Goal: Contribute content

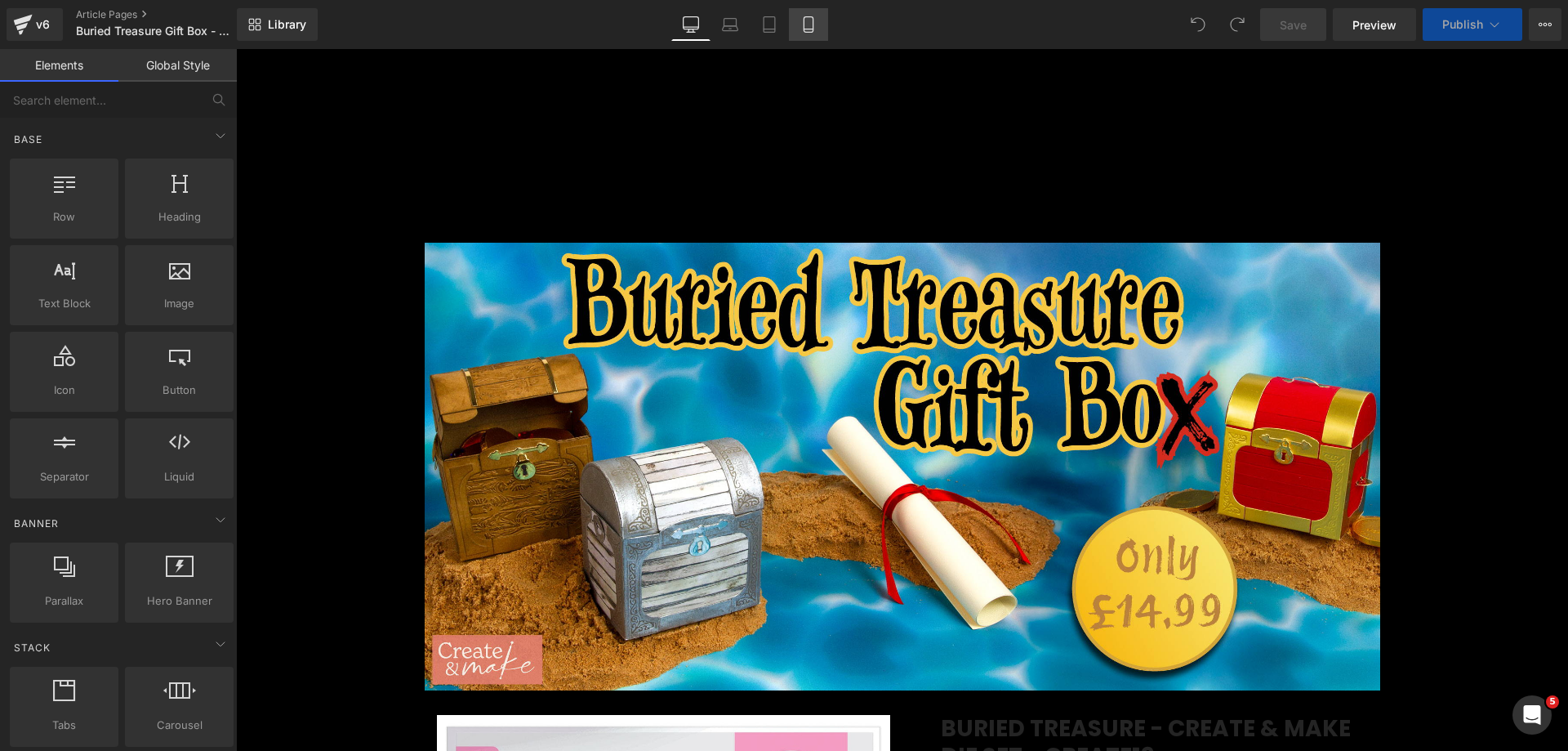
click at [801, 22] on icon at bounding box center [808, 24] width 17 height 17
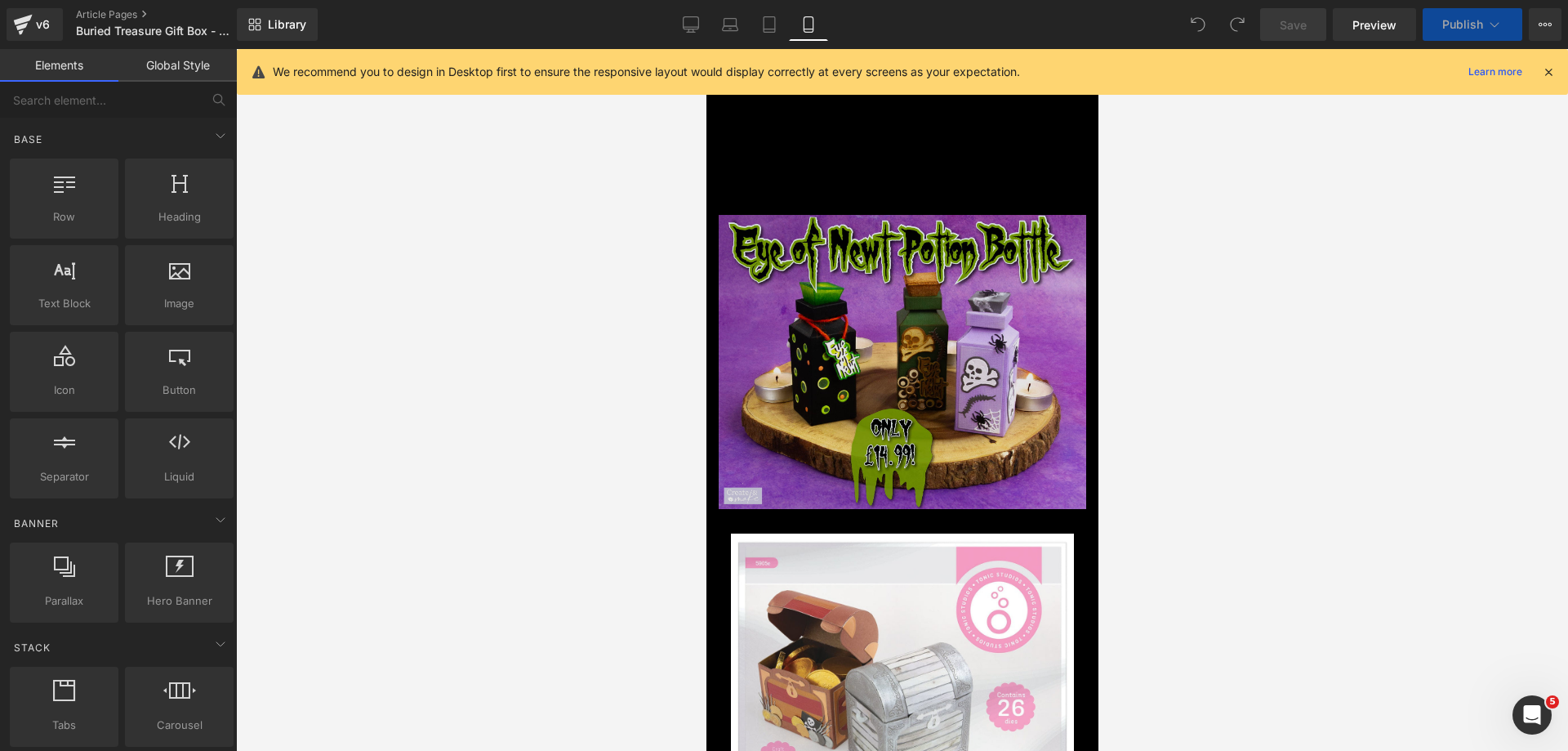
click at [829, 272] on img at bounding box center [901, 362] width 368 height 294
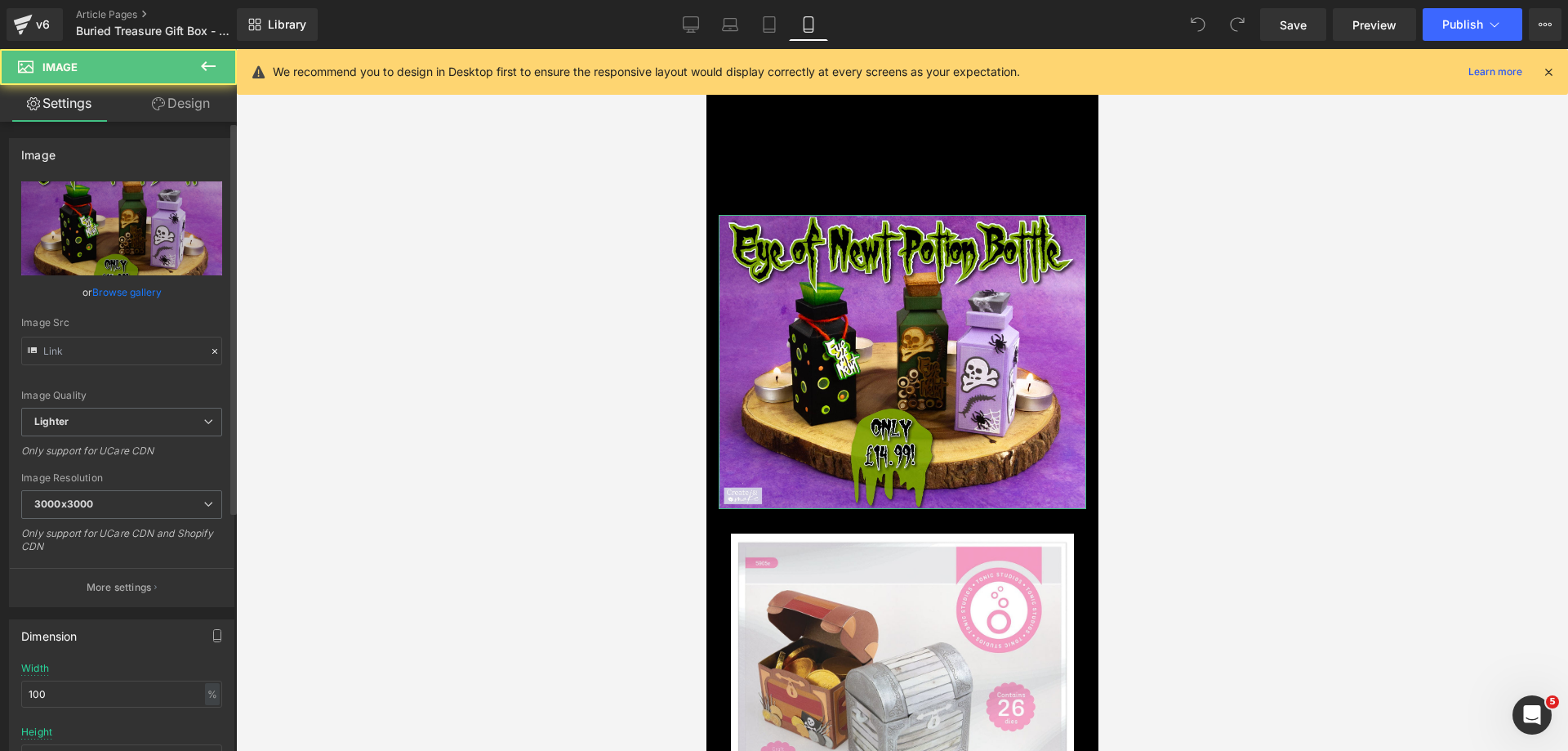
click at [128, 296] on link "Browse gallery" at bounding box center [127, 292] width 69 height 29
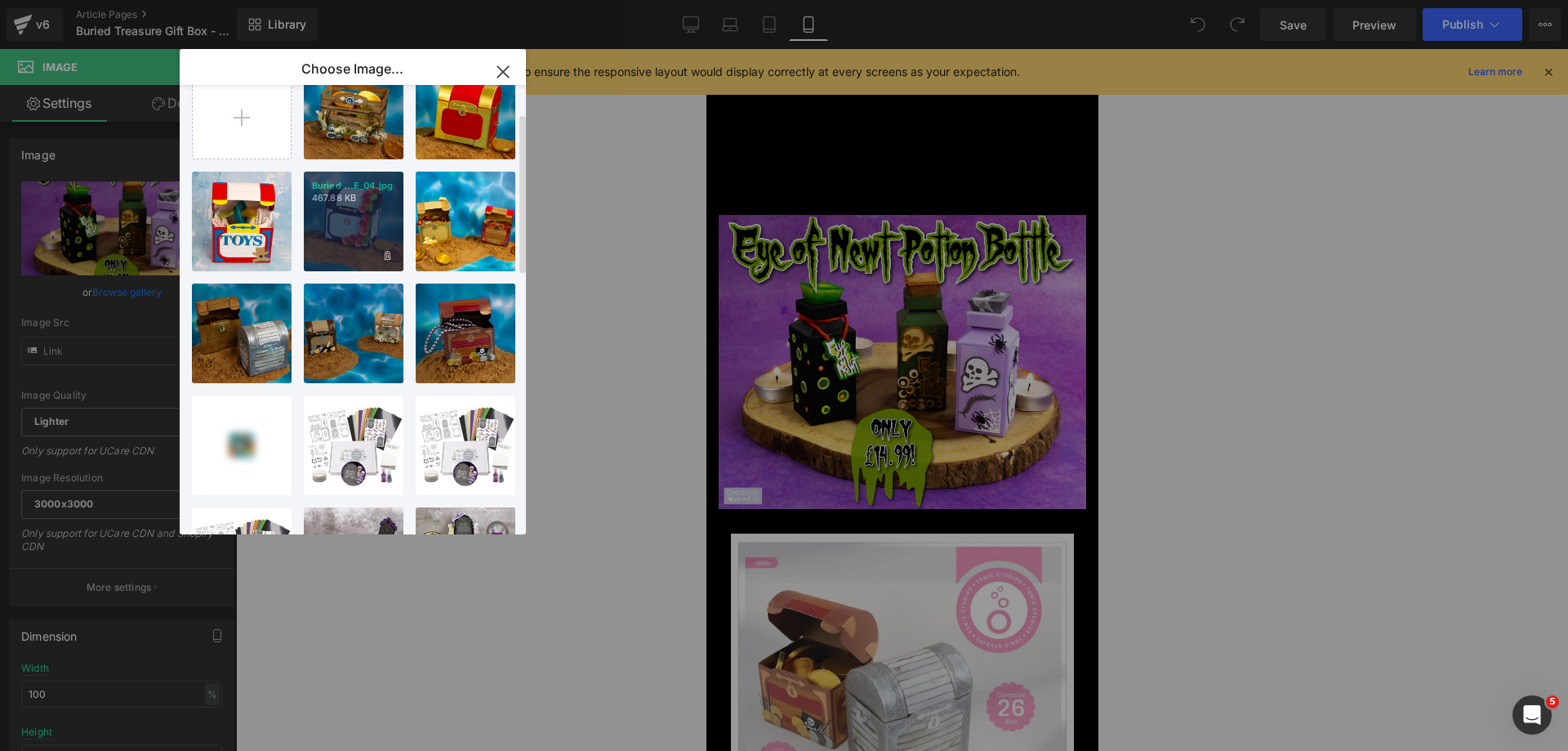
scroll to position [81, 0]
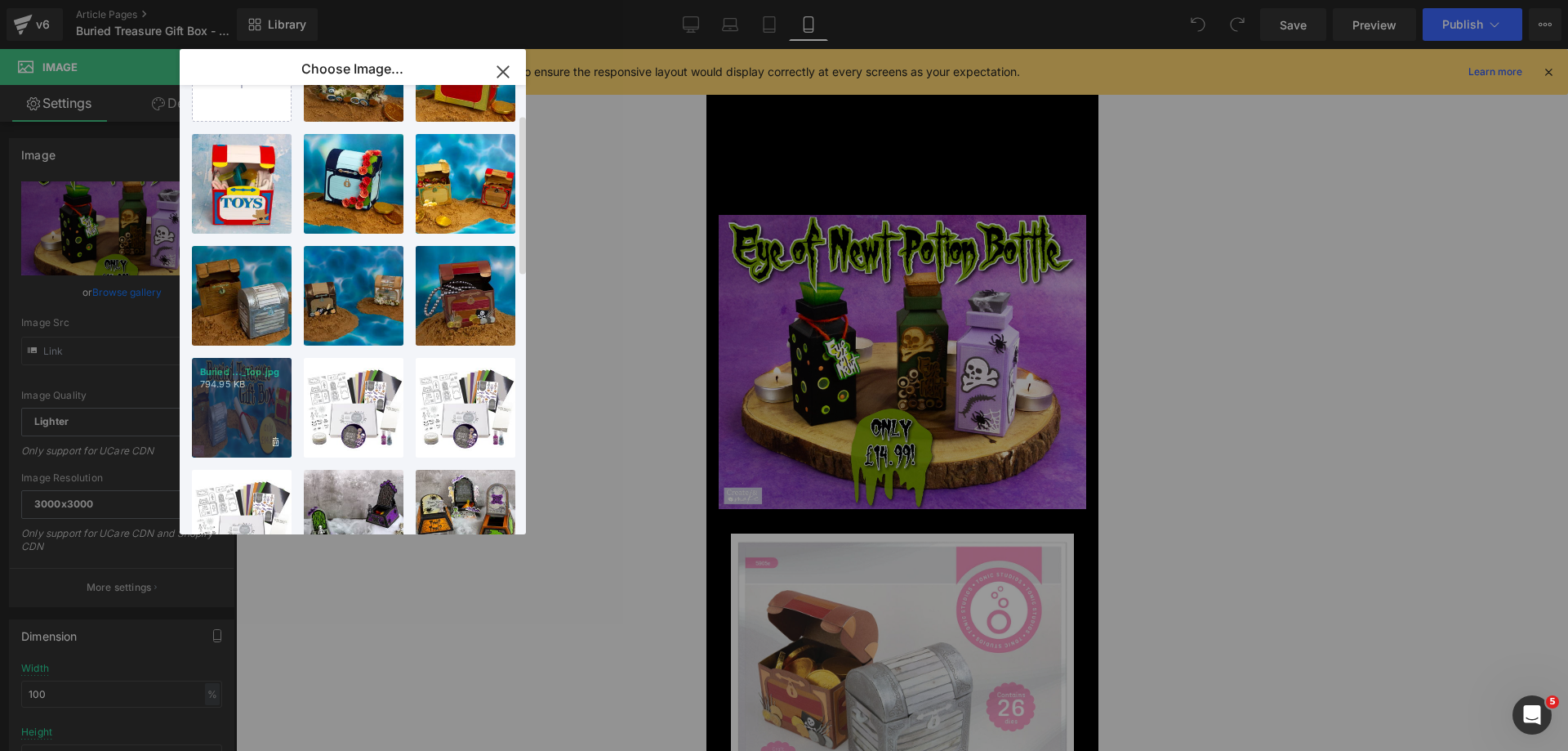
click at [251, 393] on div "Buried ..._Top.jpg 794.95 KB" at bounding box center [242, 407] width 100 height 100
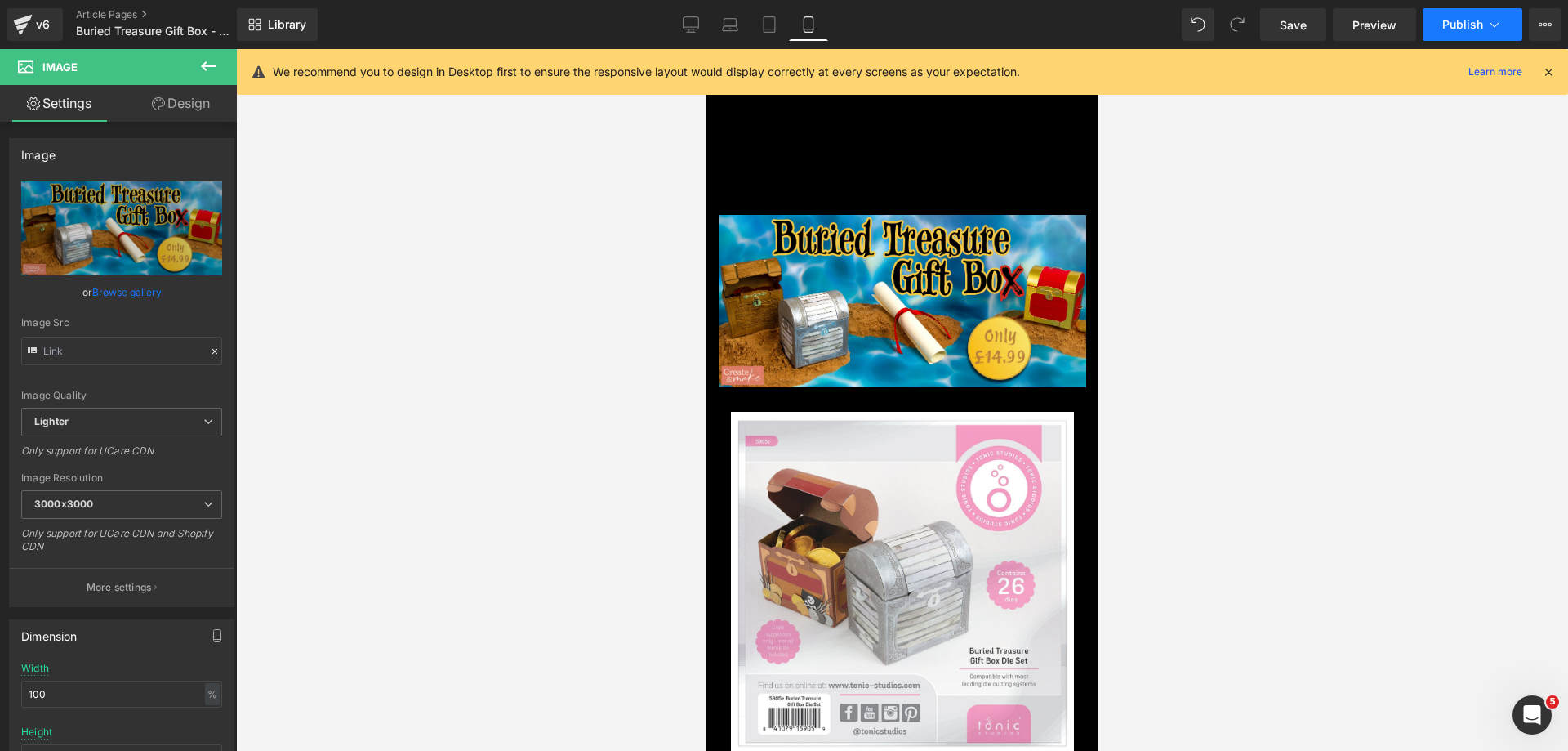
click at [1481, 16] on button "Publish" at bounding box center [1473, 24] width 100 height 32
click at [1286, 18] on span "Save" at bounding box center [1293, 25] width 27 height 17
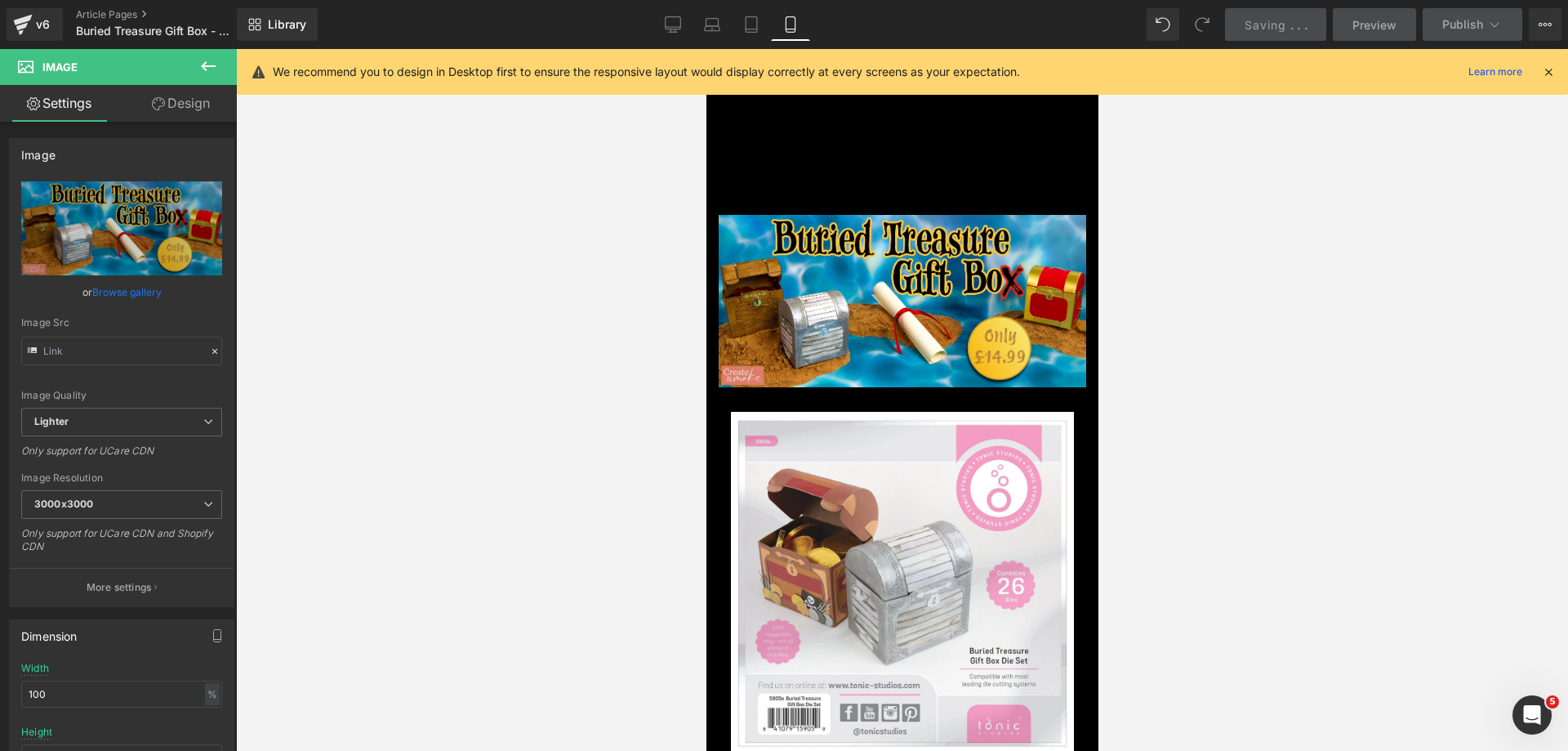
click at [1549, 70] on icon at bounding box center [1548, 72] width 15 height 15
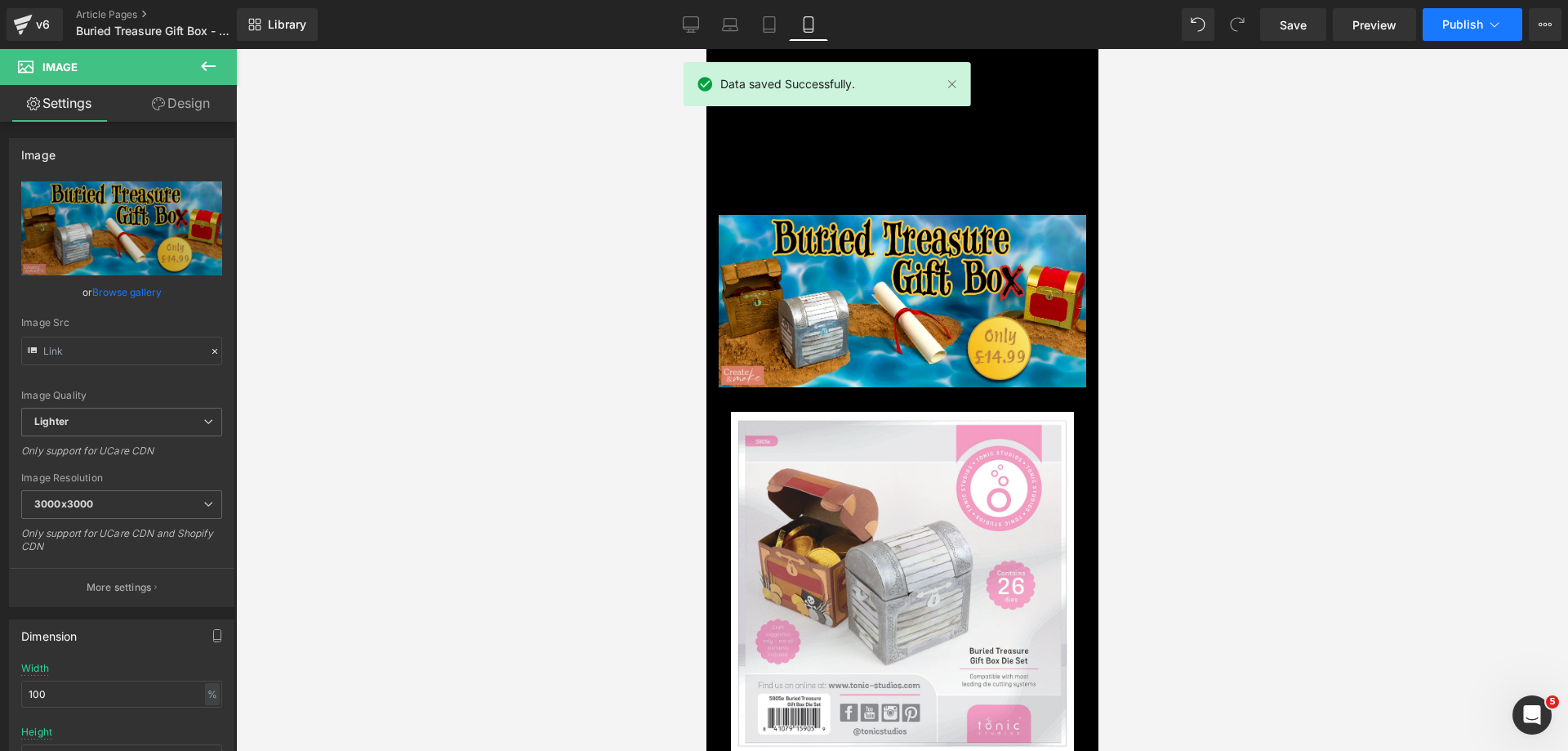
click at [1478, 27] on span "Publish" at bounding box center [1462, 24] width 41 height 13
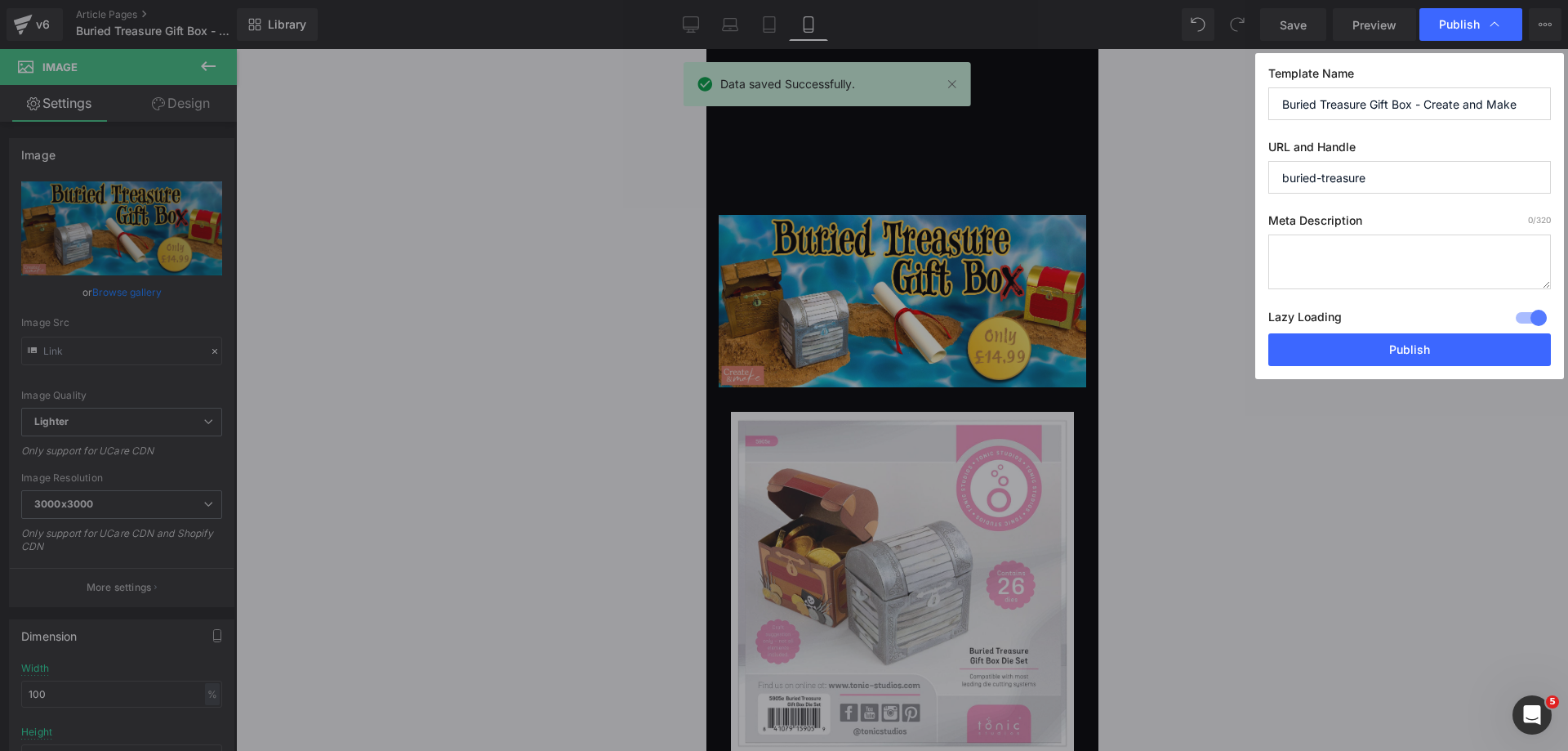
drag, startPoint x: 1400, startPoint y: 361, endPoint x: 1391, endPoint y: 346, distance: 17.5
click at [1400, 360] on button "Publish" at bounding box center [1409, 349] width 282 height 32
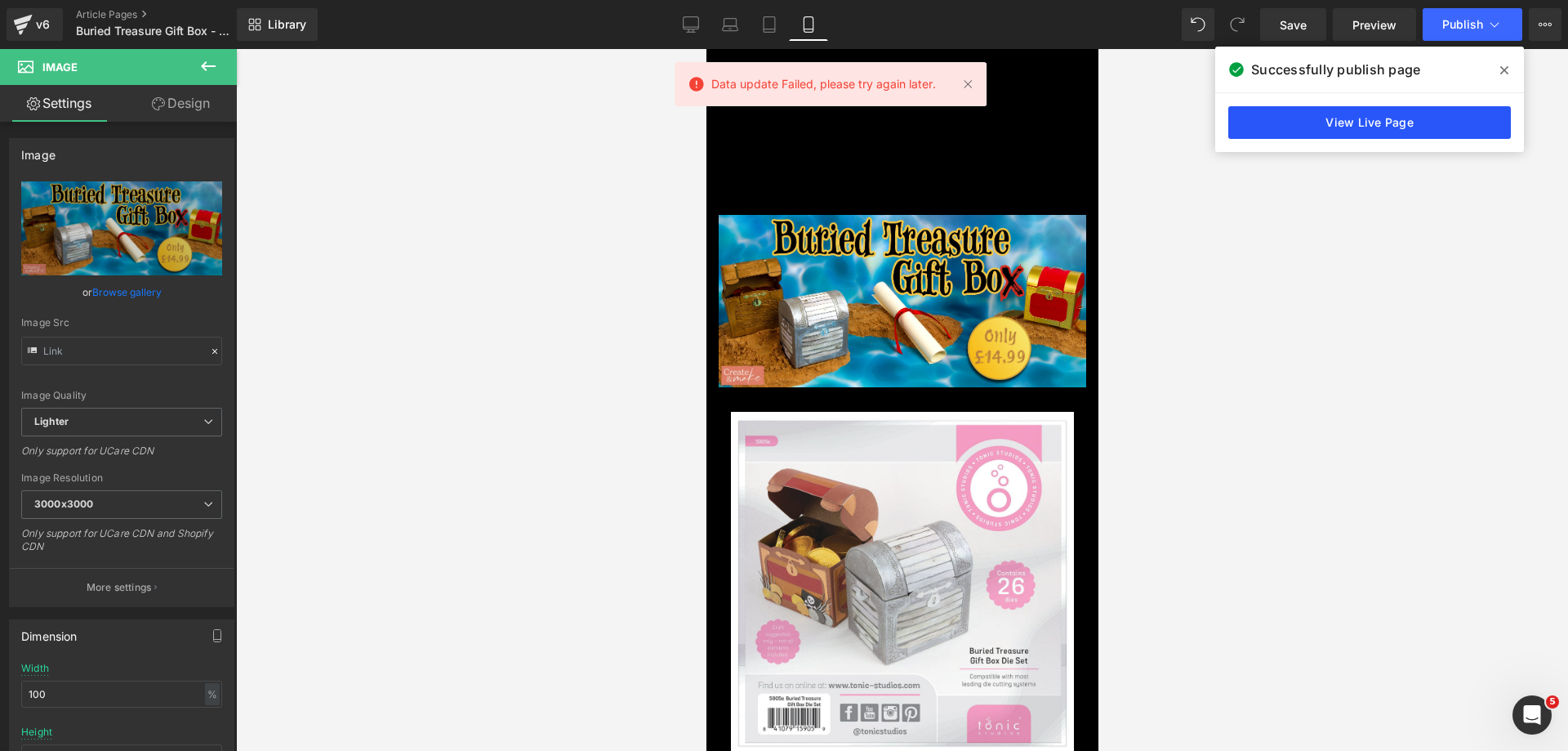
click at [1328, 127] on link "View Live Page" at bounding box center [1369, 122] width 282 height 32
